Goal: Obtain resource: Obtain resource

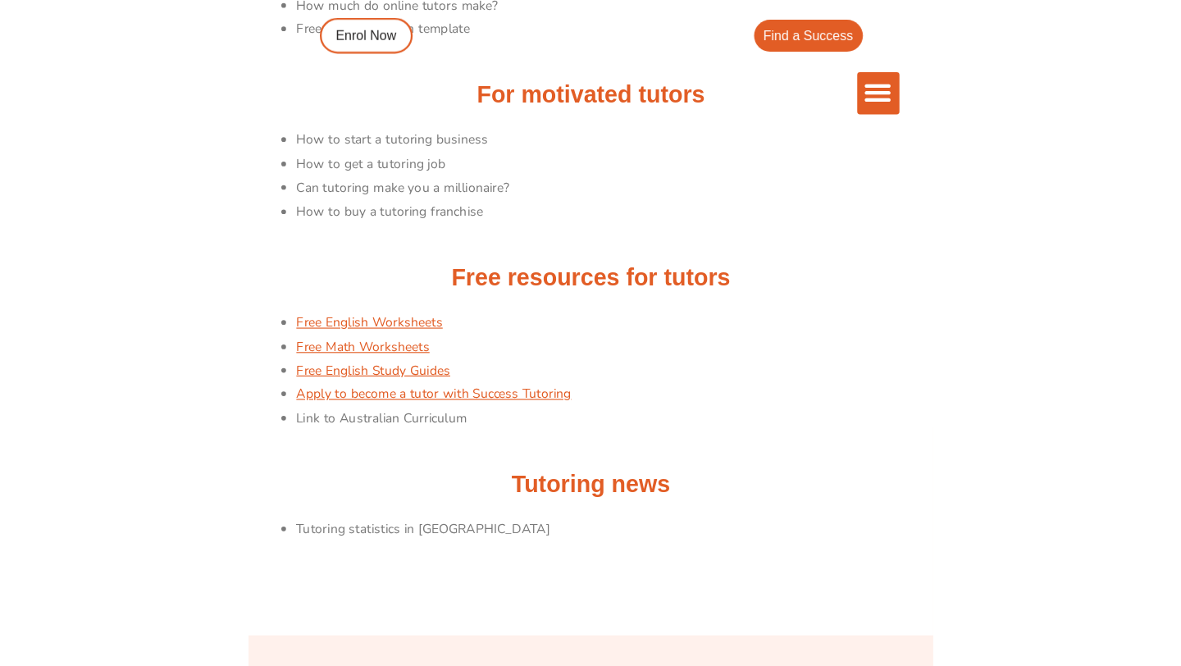
scroll to position [358, 0]
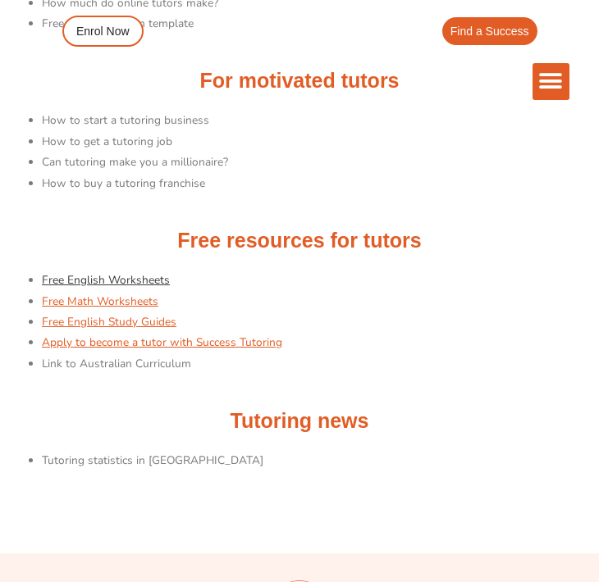
click at [112, 281] on link "Free English Worksheets" at bounding box center [106, 280] width 128 height 16
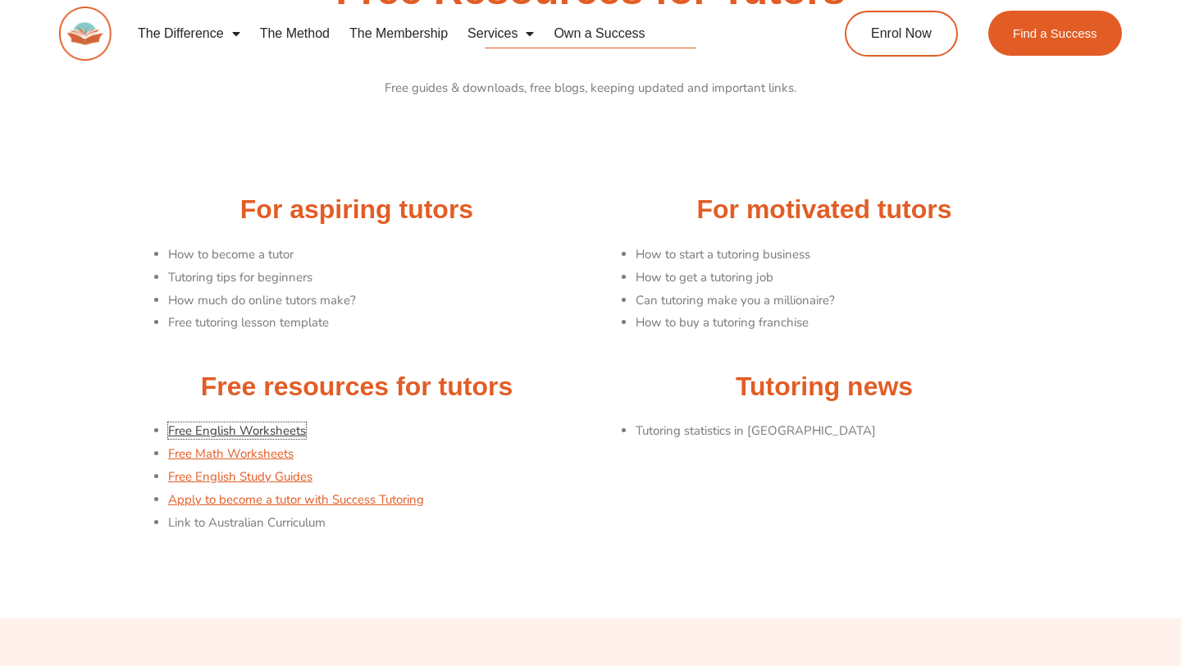
scroll to position [0, 0]
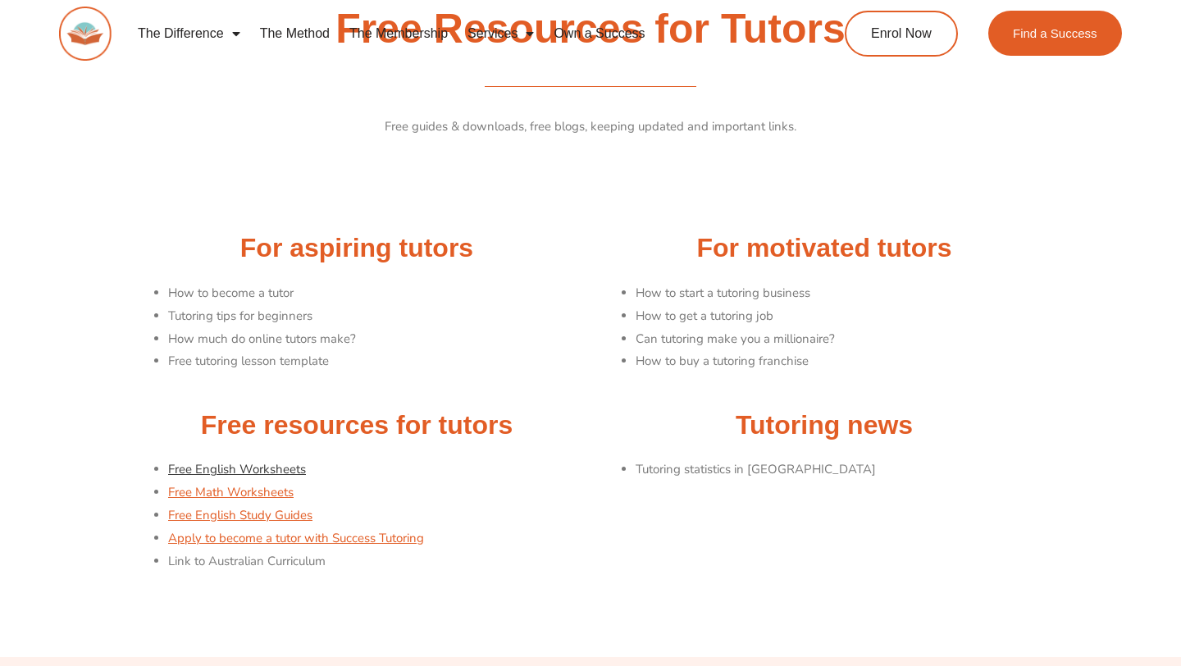
click at [249, 473] on link "Free English Worksheets" at bounding box center [237, 469] width 138 height 16
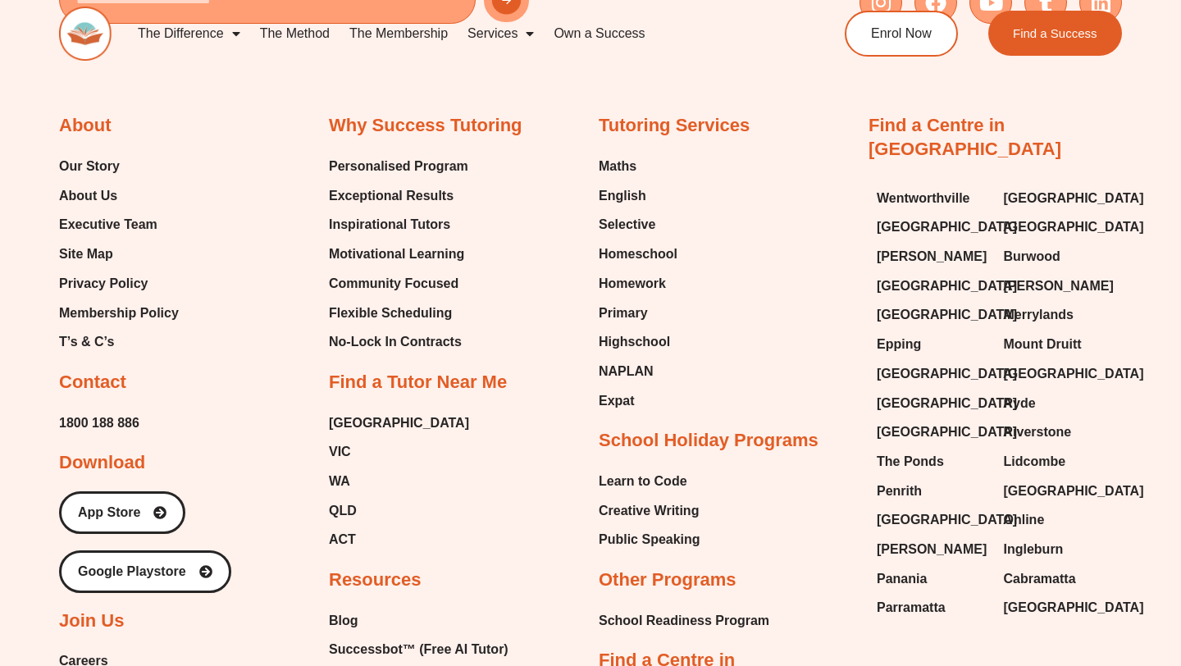
scroll to position [903, 0]
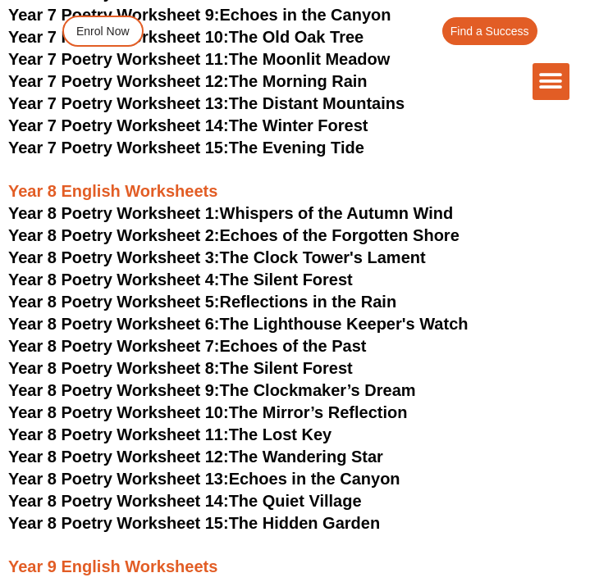
scroll to position [8862, 0]
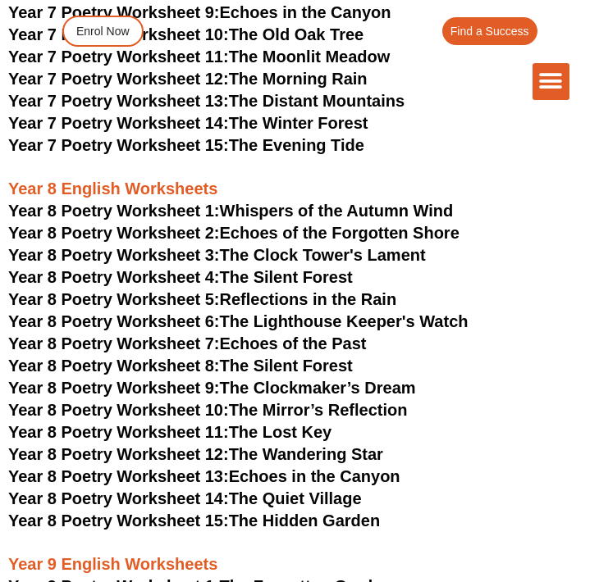
click at [107, 107] on div "The Difference Personalised Program Inspirational Tutors Motivational Learning …" at bounding box center [299, 55] width 539 height 111
click at [166, 106] on div "The Difference Personalised Program Inspirational Tutors Motivational Learning …" at bounding box center [299, 55] width 539 height 111
click at [269, 97] on div "The Difference Personalised Program Inspirational Tutors Motivational Learning …" at bounding box center [299, 81] width 539 height 37
click at [270, 106] on div "The Difference Personalised Program Inspirational Tutors Motivational Learning …" at bounding box center [299, 55] width 539 height 111
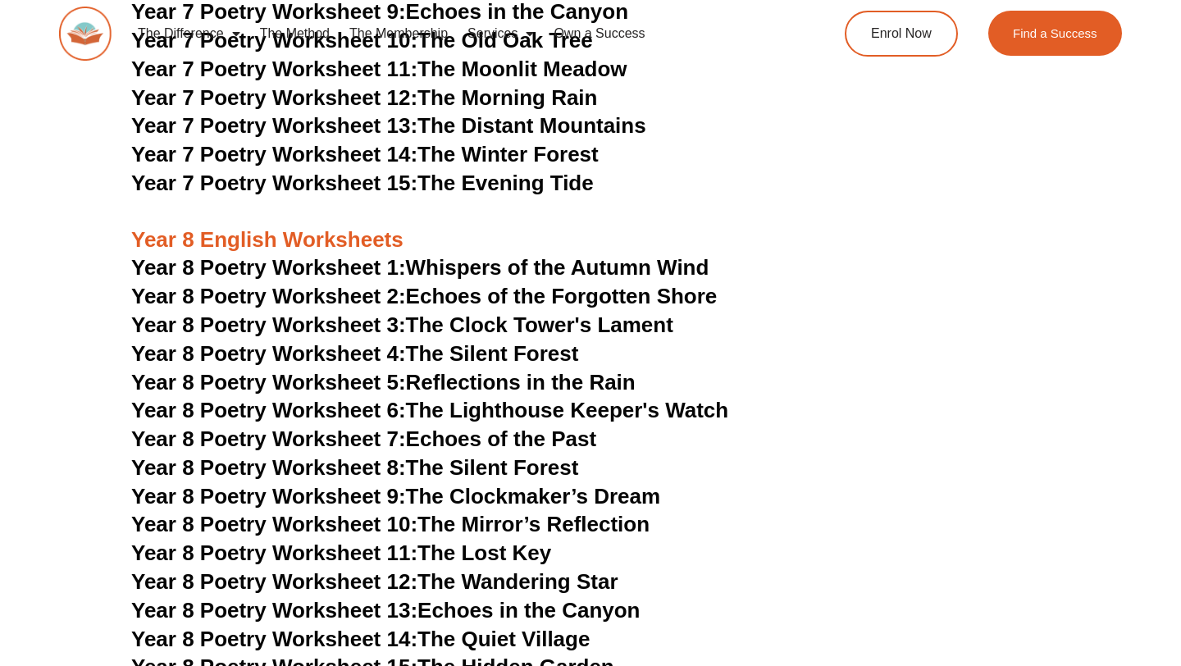
scroll to position [10450, 0]
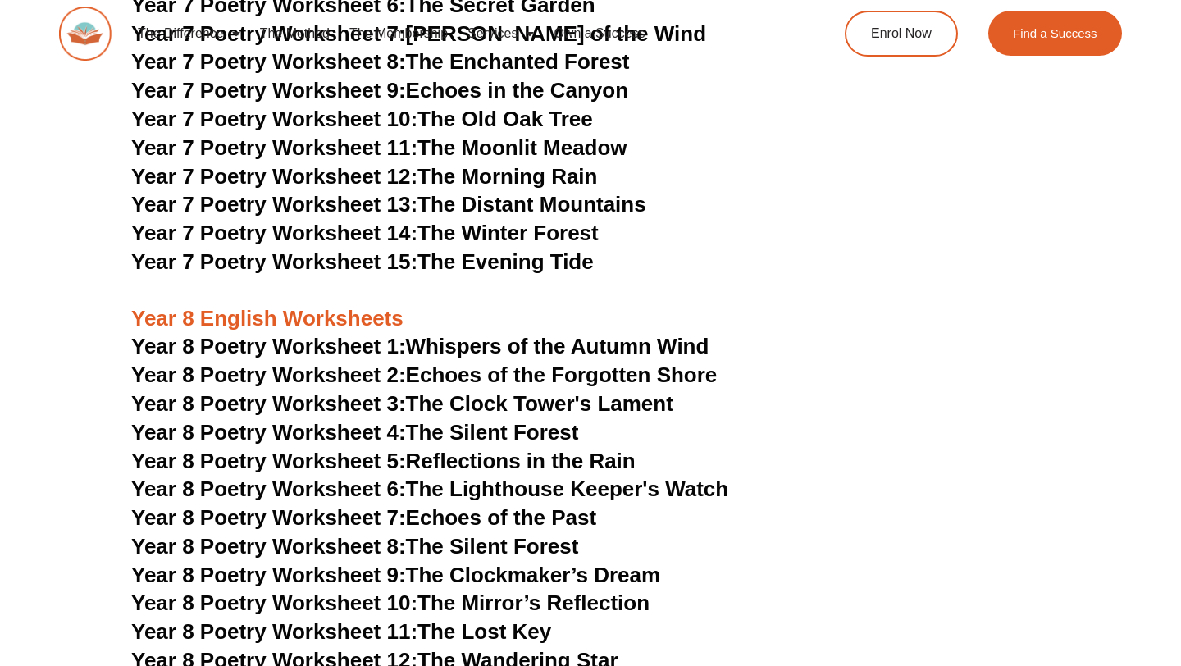
click at [276, 334] on span "Year 8 Poetry Worksheet 1:" at bounding box center [268, 346] width 275 height 25
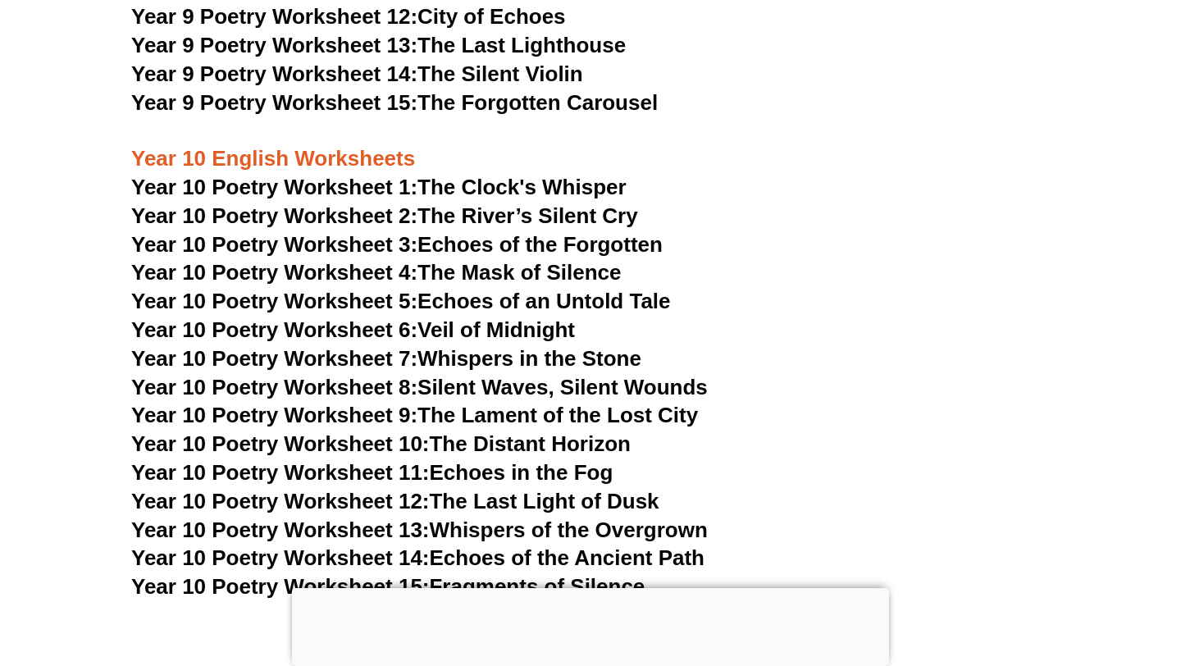
scroll to position [11437, 0]
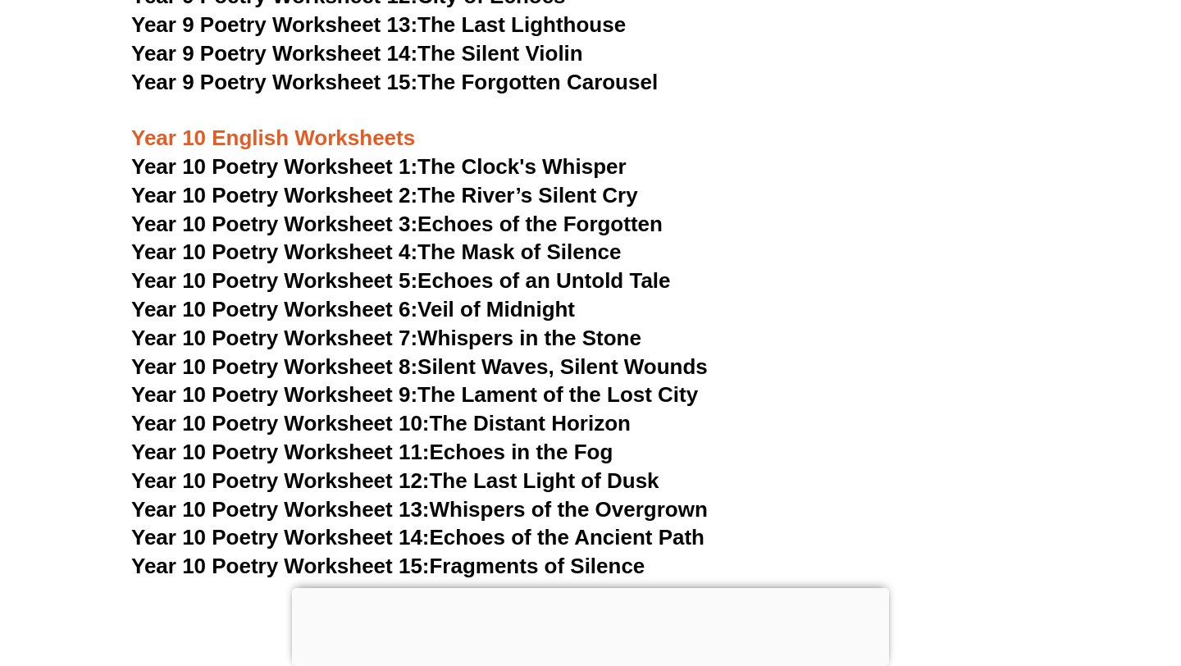
click at [326, 554] on span "Year 10 Poetry Worksheet 15:" at bounding box center [280, 566] width 299 height 25
